Goal: Use online tool/utility: Utilize a website feature to perform a specific function

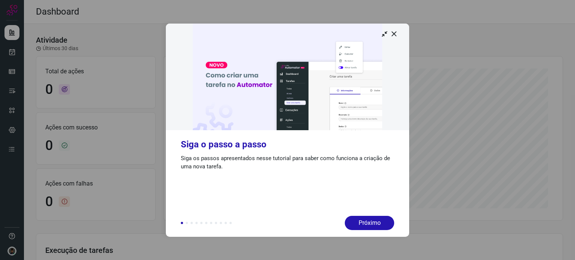
click at [398, 33] on img at bounding box center [287, 77] width 243 height 107
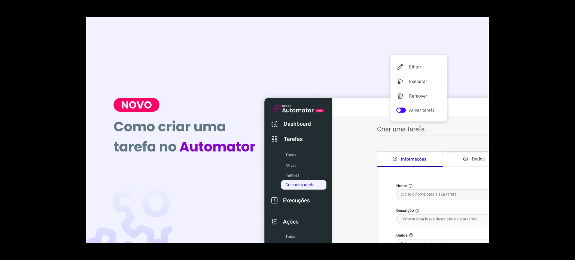
click at [575, 91] on div at bounding box center [287, 130] width 575 height 260
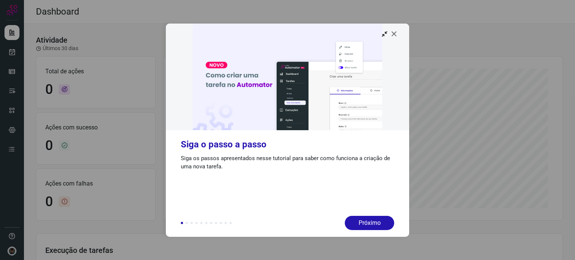
click at [393, 34] on icon at bounding box center [394, 33] width 7 height 7
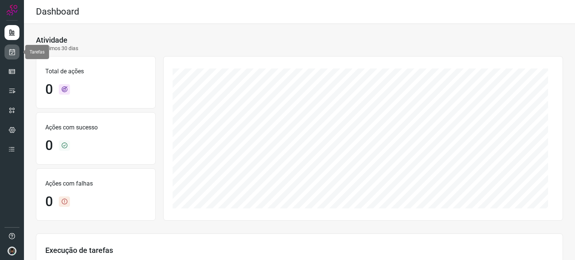
click at [12, 52] on icon at bounding box center [12, 51] width 8 height 7
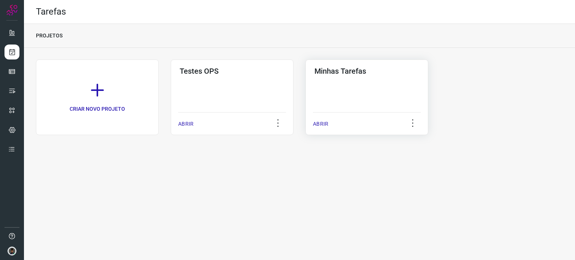
click at [373, 94] on div "Minhas Tarefas ABRIR" at bounding box center [367, 98] width 123 height 76
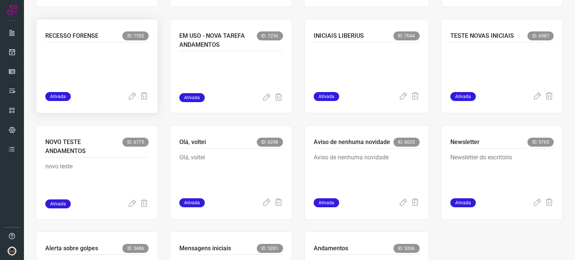
scroll to position [487, 0]
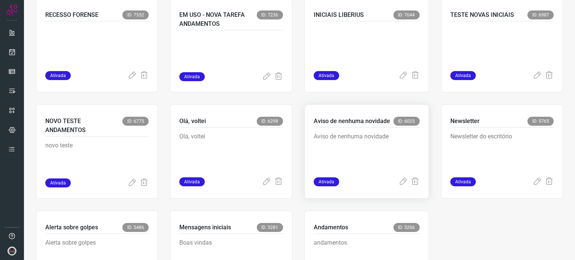
click at [342, 135] on p "Aviso de nenhuma novidade" at bounding box center [367, 150] width 106 height 37
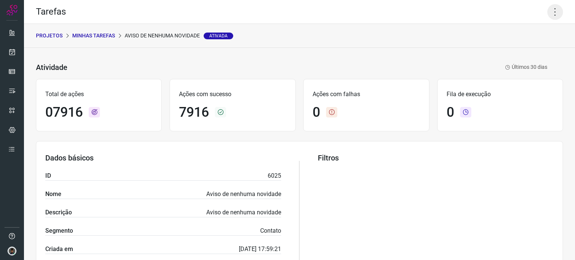
click at [553, 11] on icon at bounding box center [555, 12] width 16 height 16
click at [514, 46] on li "Executar" at bounding box center [523, 49] width 68 height 12
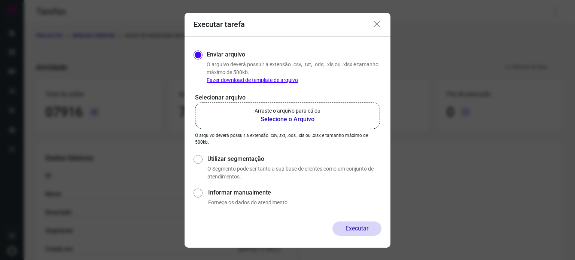
click at [280, 115] on b "Selecione o Arquivo" at bounding box center [288, 119] width 66 height 9
click at [0, 0] on input "Arraste o arquivo para cá ou Selecione o Arquivo" at bounding box center [0, 0] width 0 height 0
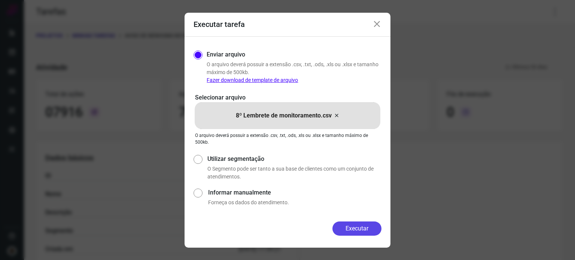
click at [363, 227] on button "Executar" at bounding box center [357, 229] width 49 height 14
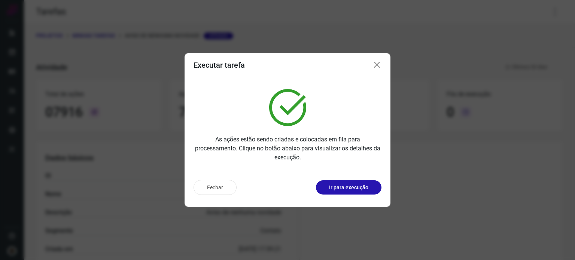
click at [43, 67] on div "Executar tarefa As ações estão sendo criadas e colocadas em fila para processam…" at bounding box center [287, 130] width 575 height 260
click at [379, 67] on icon at bounding box center [377, 65] width 9 height 9
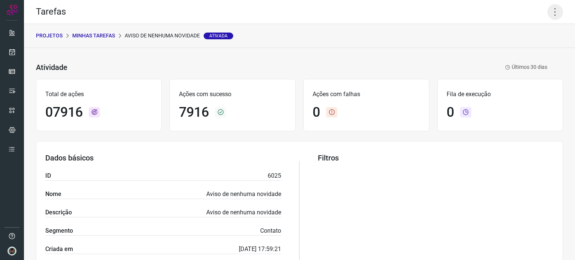
click at [553, 10] on icon at bounding box center [555, 12] width 16 height 16
click at [522, 46] on li "Executar" at bounding box center [523, 49] width 68 height 12
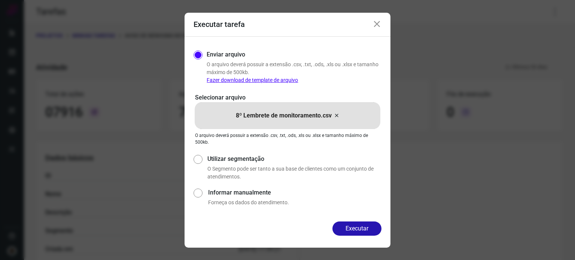
click at [335, 117] on icon at bounding box center [337, 115] width 6 height 9
click at [0, 0] on input "8º Lembrete de monitoramento.csv" at bounding box center [0, 0] width 0 height 0
click at [358, 229] on button "Executar" at bounding box center [357, 229] width 49 height 14
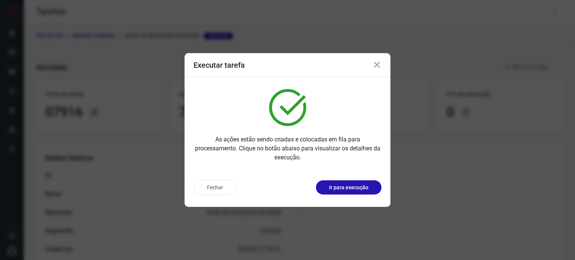
click at [560, 182] on div "Executar tarefa As ações estão sendo criadas e colocadas em fila para processam…" at bounding box center [287, 130] width 575 height 260
click at [377, 64] on icon at bounding box center [377, 65] width 9 height 9
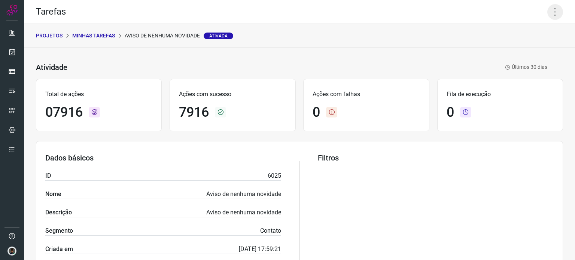
click at [551, 12] on icon at bounding box center [555, 12] width 16 height 16
click at [500, 50] on icon at bounding box center [498, 48] width 7 height 7
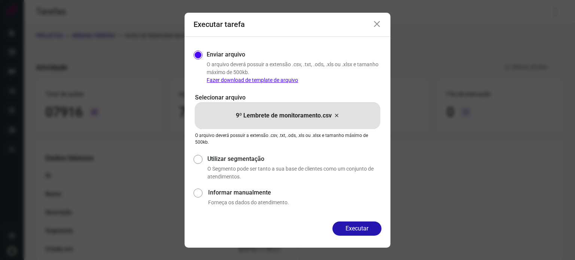
click at [336, 116] on icon at bounding box center [337, 115] width 6 height 9
click at [0, 0] on input "9º Lembrete de monitoramento.csv" at bounding box center [0, 0] width 0 height 0
click at [353, 227] on button "Executar" at bounding box center [357, 229] width 49 height 14
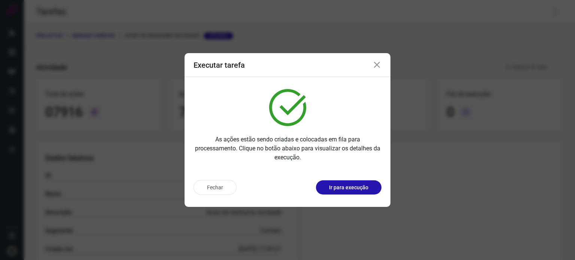
click at [559, 185] on div "Executar tarefa As ações estão sendo criadas e colocadas em fila para processam…" at bounding box center [287, 130] width 575 height 260
click at [376, 65] on icon at bounding box center [377, 65] width 9 height 9
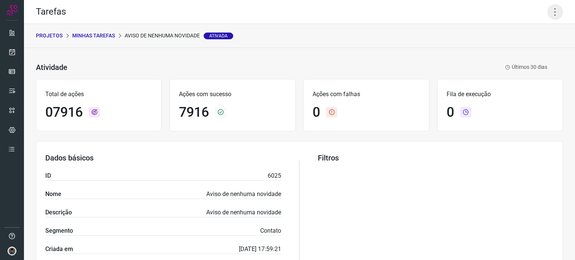
click at [550, 13] on icon at bounding box center [555, 12] width 16 height 16
click at [520, 51] on li "Executar" at bounding box center [523, 49] width 68 height 12
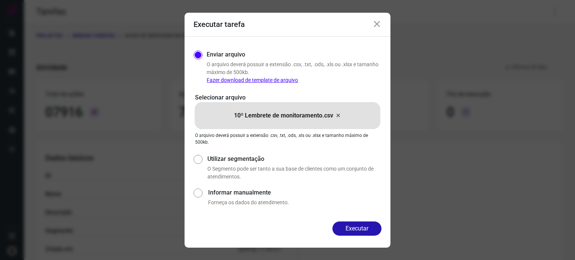
click at [338, 117] on icon at bounding box center [338, 115] width 6 height 9
click at [0, 0] on input "10º Lembrete de monitoramento.csv" at bounding box center [0, 0] width 0 height 0
click at [360, 231] on button "Executar" at bounding box center [357, 229] width 49 height 14
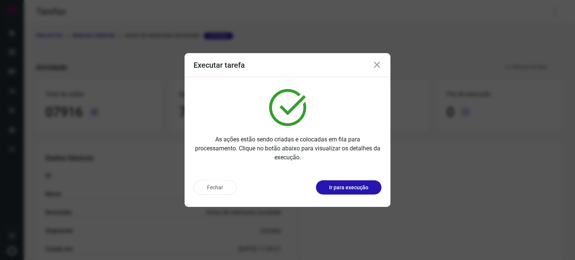
click at [376, 67] on icon at bounding box center [377, 65] width 9 height 9
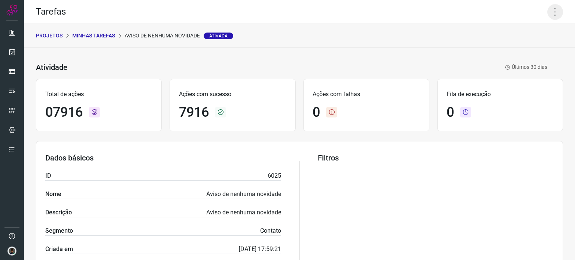
click at [547, 15] on icon at bounding box center [555, 12] width 16 height 16
click at [501, 52] on li "Executar" at bounding box center [523, 49] width 68 height 12
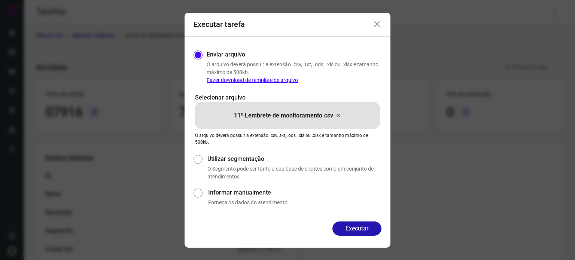
click at [338, 114] on icon at bounding box center [338, 115] width 6 height 9
click at [0, 0] on input "11º Lembrete de monitoramento.csv" at bounding box center [0, 0] width 0 height 0
click at [358, 228] on button "Executar" at bounding box center [357, 229] width 49 height 14
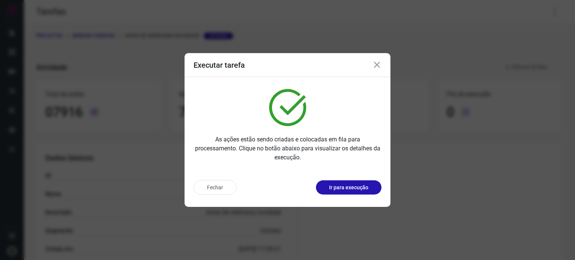
click at [568, 140] on div "Executar tarefa As ações estão sendo criadas e colocadas em fila para processam…" at bounding box center [287, 130] width 575 height 260
click at [377, 65] on icon at bounding box center [377, 65] width 9 height 9
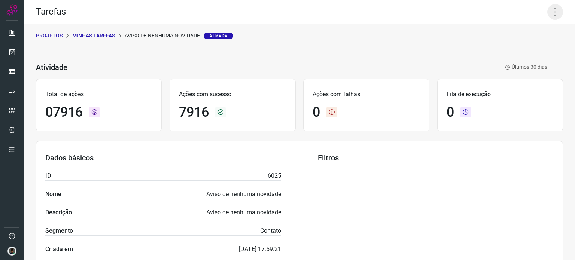
click at [547, 12] on icon at bounding box center [555, 12] width 16 height 16
click at [518, 51] on li "Executar" at bounding box center [523, 49] width 68 height 12
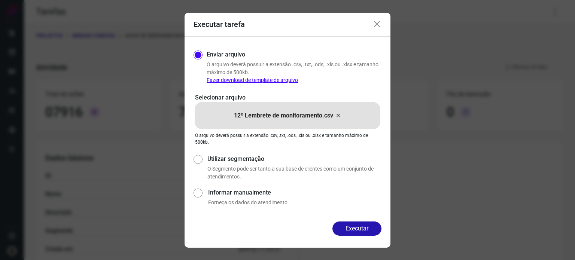
click at [338, 115] on icon at bounding box center [338, 115] width 6 height 9
click at [0, 0] on input "12º Lembrete de monitoramento.csv" at bounding box center [0, 0] width 0 height 0
click at [360, 228] on button "Executar" at bounding box center [357, 229] width 49 height 14
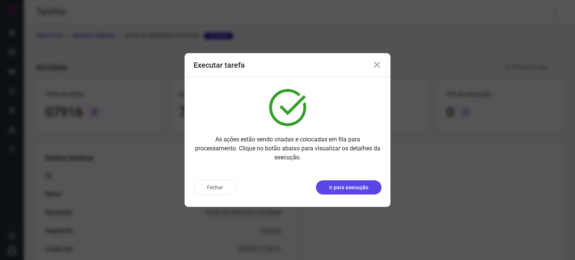
click at [352, 189] on p "Ir para execução" at bounding box center [348, 188] width 39 height 8
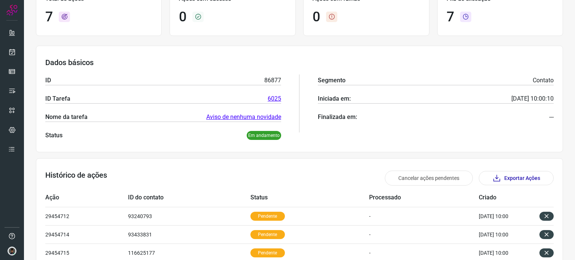
scroll to position [177, 0]
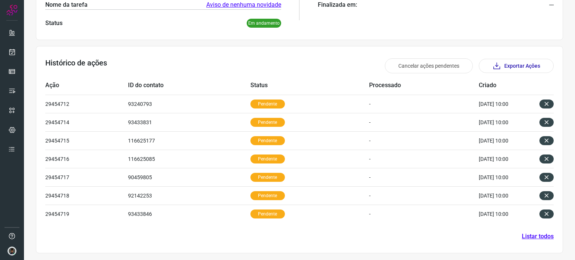
click at [566, 41] on div "Atividade Últimas 24 horas Total de ações 7 Ações com sucesso 0 Ações com falha…" at bounding box center [299, 54] width 551 height 414
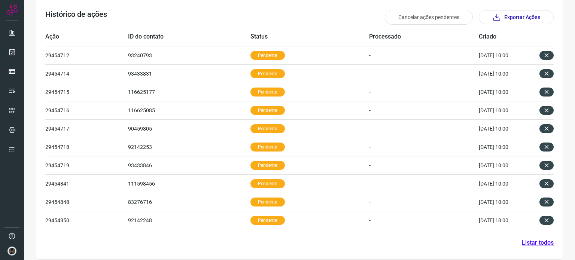
scroll to position [232, 0]
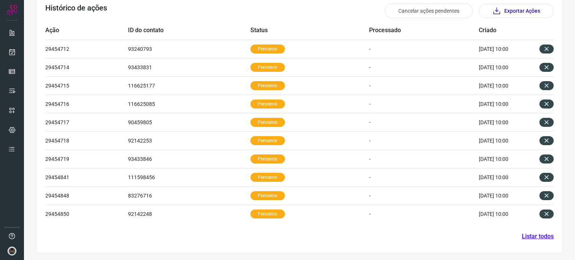
click at [569, 79] on div "Atividade Últimas 24 horas Total de ações 1002 Ações com sucesso 0 Ações com fa…" at bounding box center [299, 26] width 551 height 469
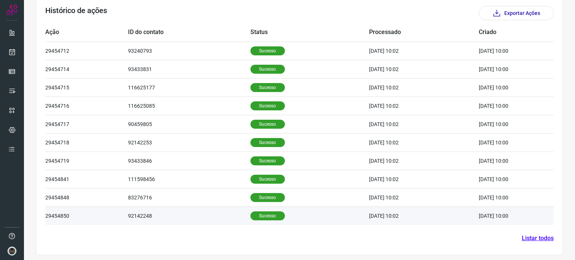
scroll to position [231, 0]
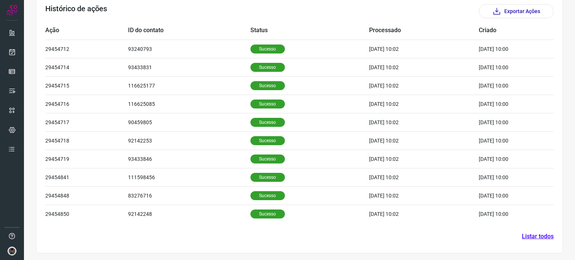
click at [0, 178] on div at bounding box center [12, 130] width 24 height 260
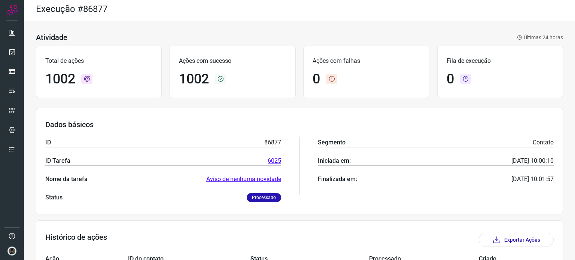
scroll to position [0, 0]
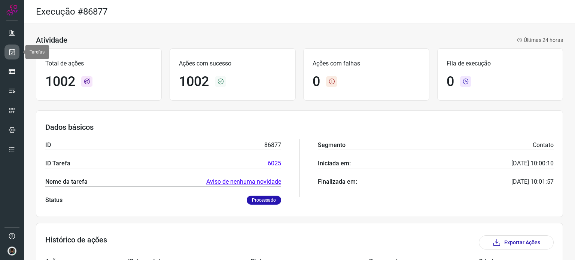
click at [12, 53] on icon at bounding box center [12, 51] width 8 height 7
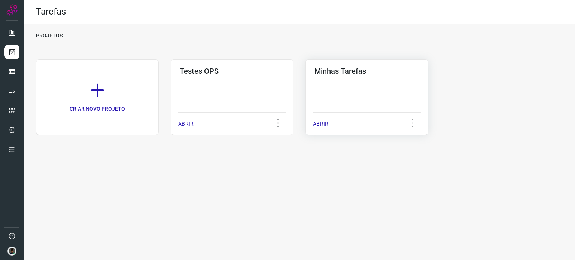
click at [388, 99] on div "Minhas Tarefas ABRIR" at bounding box center [367, 98] width 123 height 76
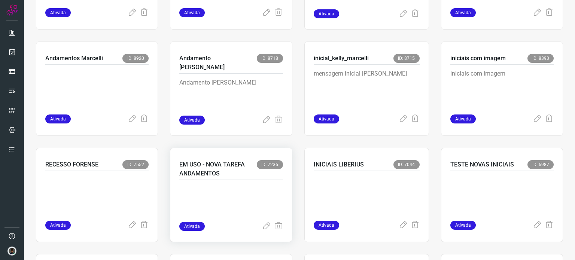
scroll to position [487, 0]
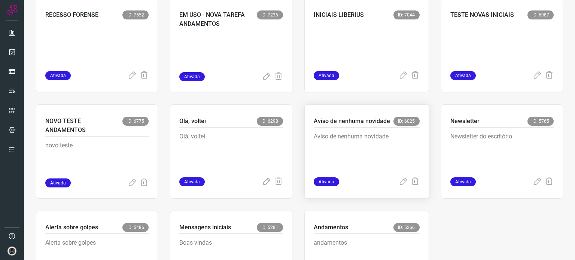
click at [349, 148] on p "Aviso de nenhuma novidade" at bounding box center [367, 150] width 106 height 37
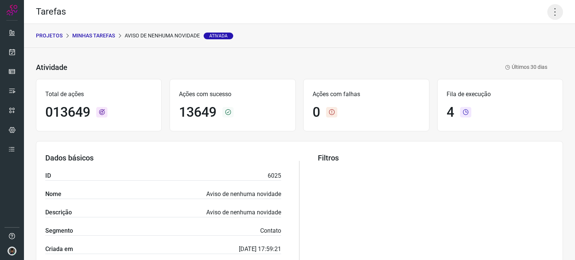
click at [550, 14] on icon at bounding box center [555, 12] width 16 height 16
click at [521, 49] on li "Executar" at bounding box center [523, 49] width 68 height 12
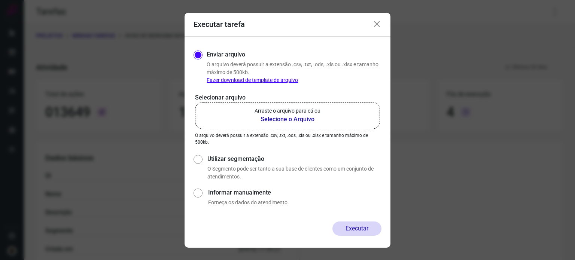
click at [286, 121] on b "Selecione o Arquivo" at bounding box center [288, 119] width 66 height 9
click at [0, 0] on input "Arraste o arquivo para cá ou Selecione o Arquivo" at bounding box center [0, 0] width 0 height 0
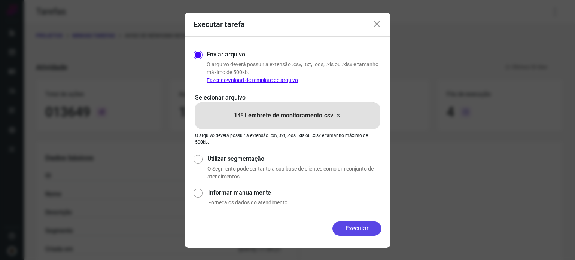
click at [359, 227] on button "Executar" at bounding box center [357, 229] width 49 height 14
